Goal: Information Seeking & Learning: Learn about a topic

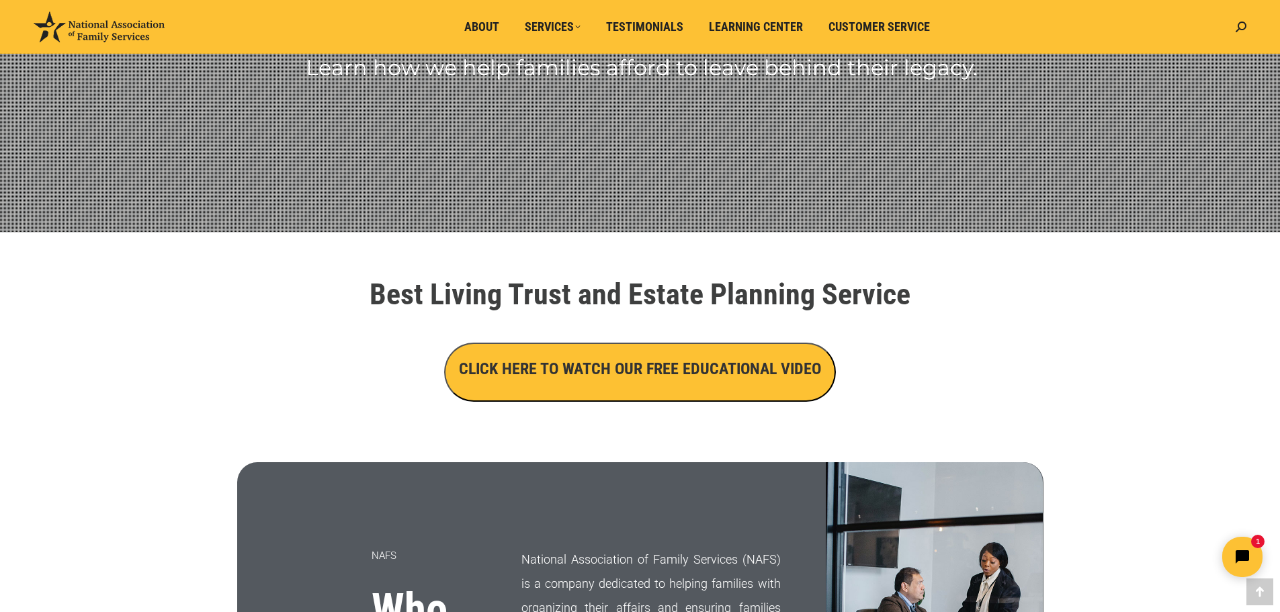
scroll to position [67, 0]
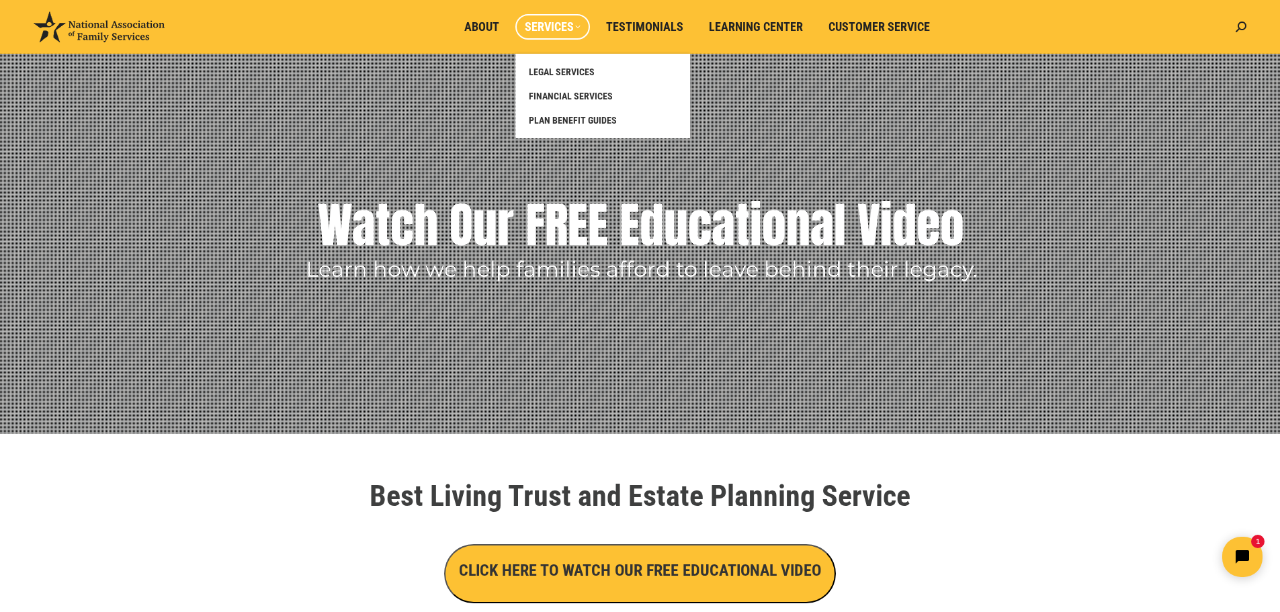
click at [567, 32] on span "Services" at bounding box center [553, 26] width 56 height 15
click at [567, 71] on span "LEGAL SERVICES" at bounding box center [562, 72] width 66 height 12
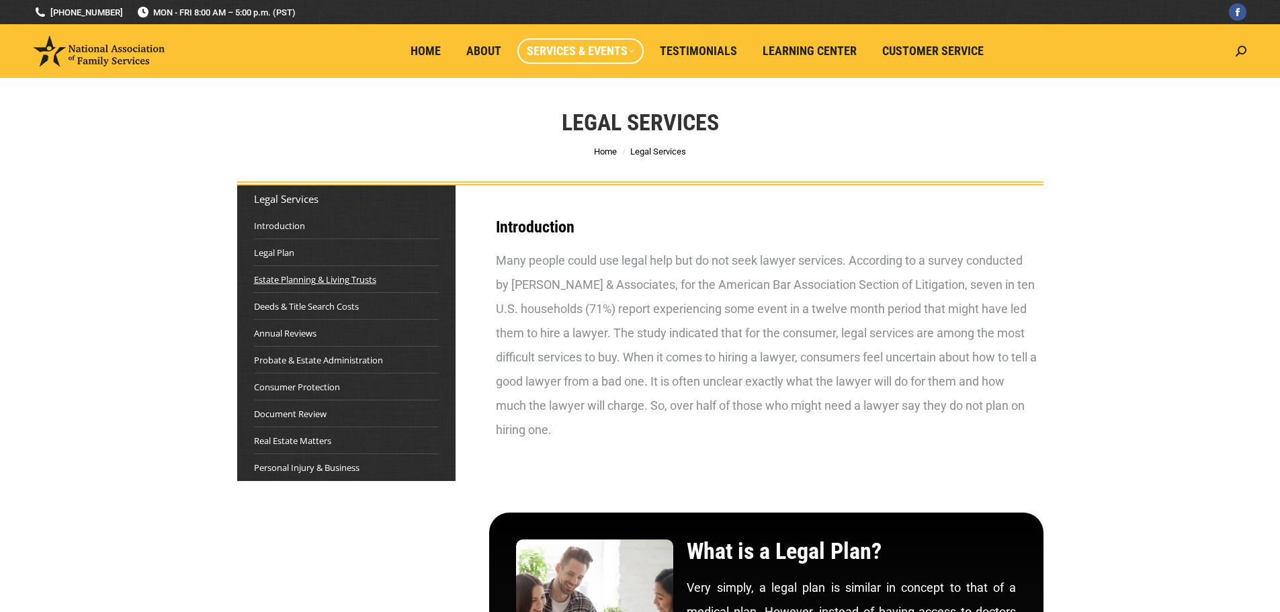
click at [292, 280] on link "Estate Planning & Living Trusts" at bounding box center [315, 279] width 122 height 13
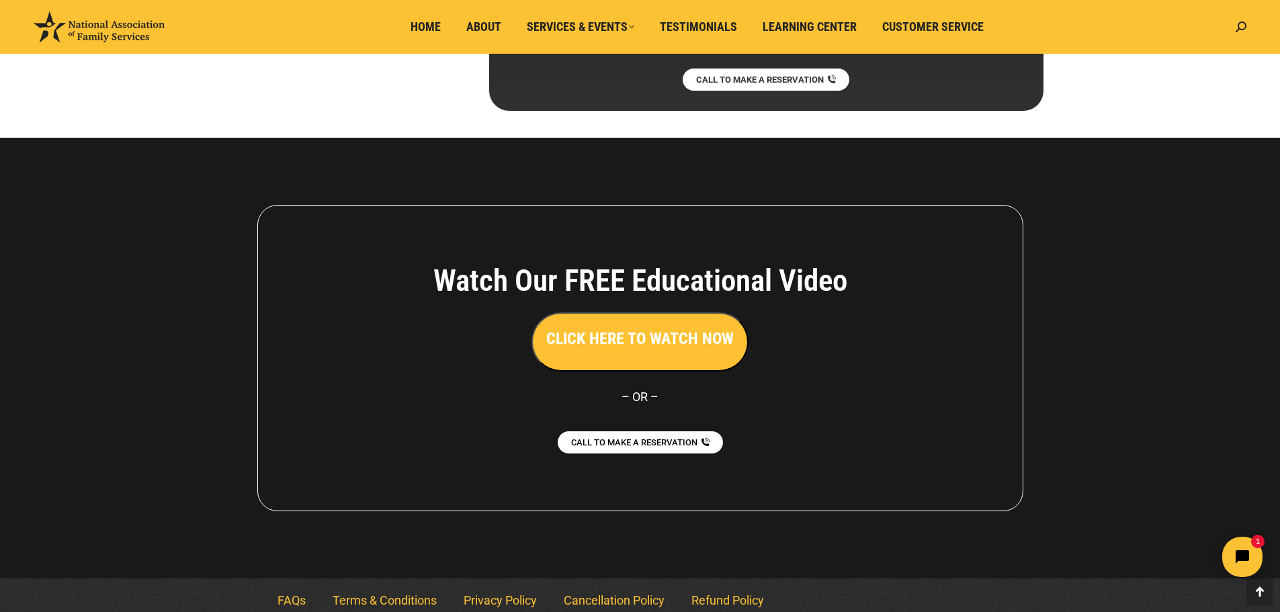
scroll to position [7439, 0]
